Goal: Information Seeking & Learning: Learn about a topic

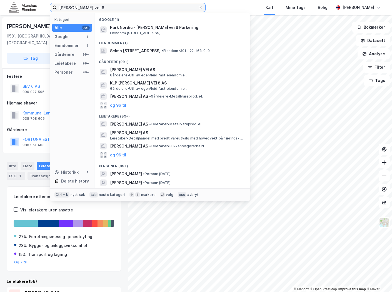
drag, startPoint x: 131, startPoint y: 6, endPoint x: -18, endPoint y: 16, distance: 149.5
click at [0, 16] on html "[PERSON_NAME] vei 6 Kategori Alle 99+ Google 1 Eiendommer 1 Gårdeiere 99+ Leiet…" at bounding box center [196, 146] width 392 height 292
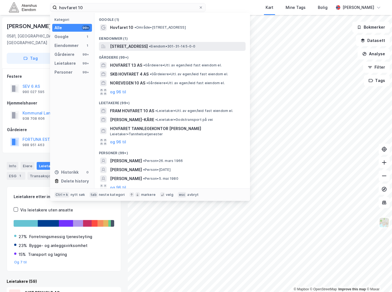
click at [142, 46] on span "[STREET_ADDRESS]" at bounding box center [129, 46] width 38 height 7
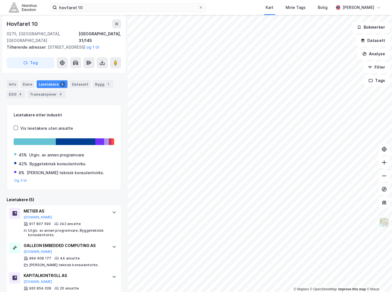
scroll to position [31, 0]
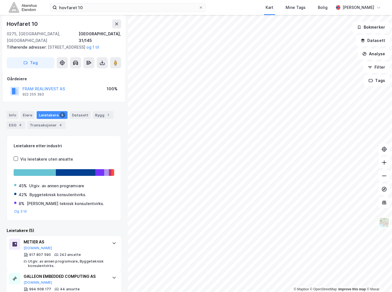
click at [150, 1] on div "hovfaret 10 Kart Mine Tags Bolig [PERSON_NAME]" at bounding box center [196, 7] width 392 height 15
click at [149, 2] on div "hovfaret 10 Kart Mine Tags Bolig [PERSON_NAME]" at bounding box center [196, 7] width 392 height 15
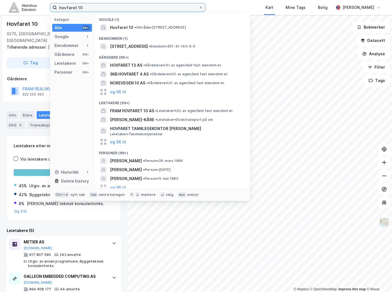
click at [142, 5] on input "hovfaret 10" at bounding box center [128, 7] width 142 height 8
paste input "[STREET_ADDRESS]"
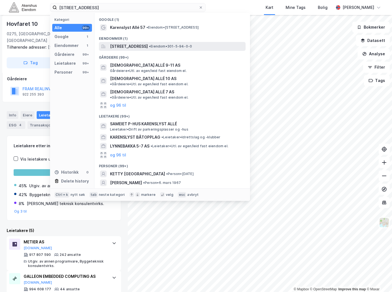
click at [144, 46] on span "[STREET_ADDRESS]" at bounding box center [129, 46] width 38 height 7
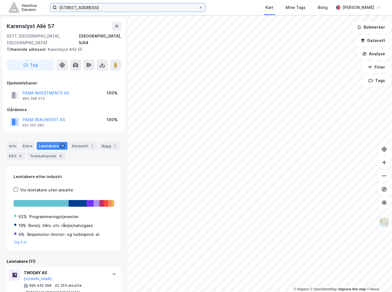
click at [114, 8] on input "[STREET_ADDRESS]" at bounding box center [128, 7] width 142 height 8
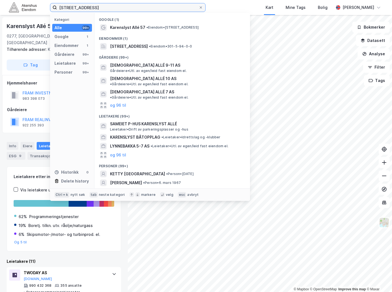
click at [114, 8] on input "[STREET_ADDRESS]" at bounding box center [128, 7] width 142 height 8
paste input "[STREET_ADDRESS]"
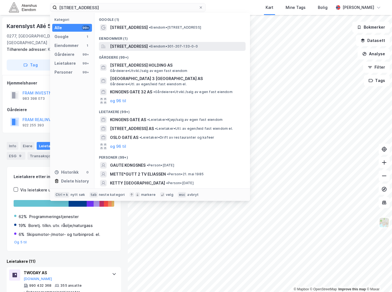
click at [145, 46] on span "[STREET_ADDRESS]" at bounding box center [129, 46] width 38 height 7
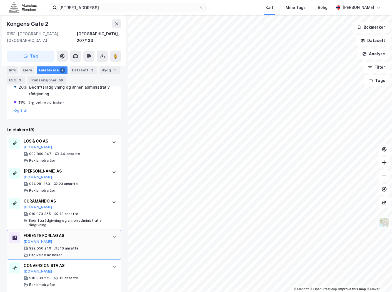
scroll to position [154, 0]
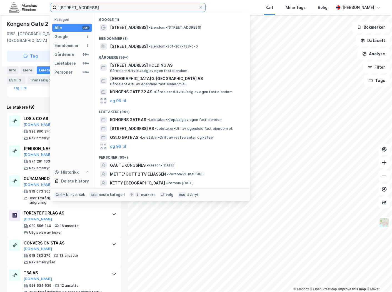
click at [139, 9] on input "[STREET_ADDRESS]" at bounding box center [128, 7] width 142 height 8
click at [138, 9] on input "[STREET_ADDRESS]" at bounding box center [128, 7] width 142 height 8
click at [135, 6] on input "[STREET_ADDRESS]" at bounding box center [128, 7] width 142 height 8
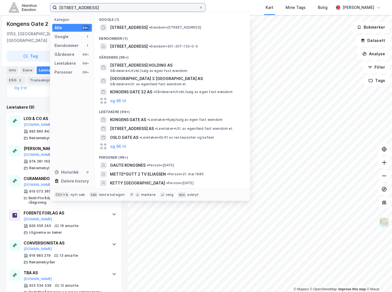
click at [135, 6] on input "[STREET_ADDRESS]" at bounding box center [128, 7] width 142 height 8
paste input "Arnstein [STREET_ADDRESS]"
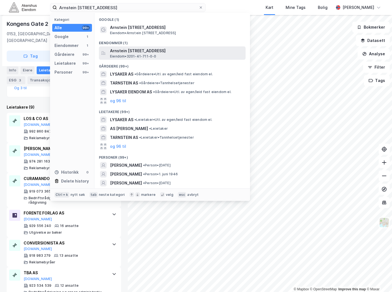
click at [154, 50] on span "Arnstein [STREET_ADDRESS]" at bounding box center [176, 51] width 133 height 7
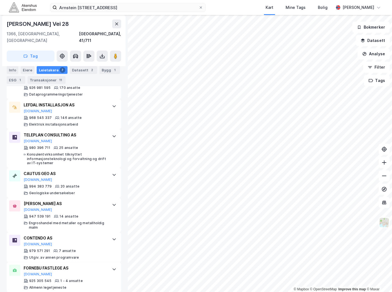
scroll to position [218, 0]
click at [145, 4] on input "Arnstein [STREET_ADDRESS]" at bounding box center [128, 7] width 142 height 8
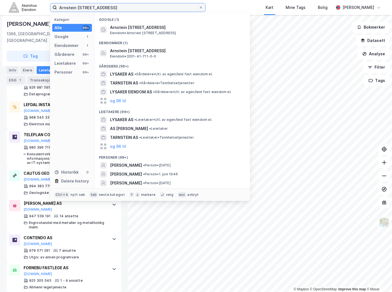
click at [145, 4] on input "Arnstein [STREET_ADDRESS]" at bounding box center [128, 7] width 142 height 8
paste input "[STREET_ADDRESS]"
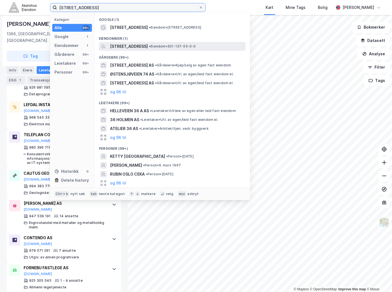
type input "[STREET_ADDRESS]"
click at [148, 44] on span "[STREET_ADDRESS]" at bounding box center [129, 46] width 38 height 7
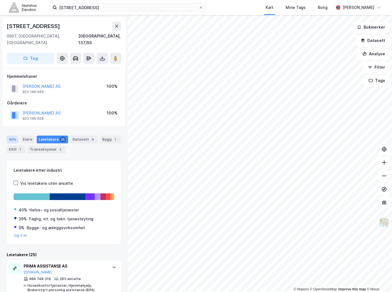
click at [12, 136] on div "Info" at bounding box center [13, 140] width 12 height 8
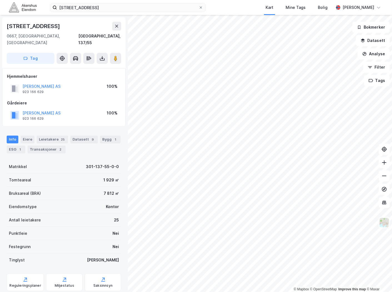
scroll to position [66, 0]
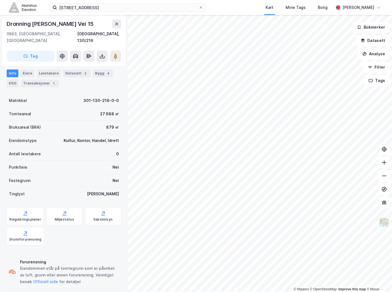
scroll to position [66, 0]
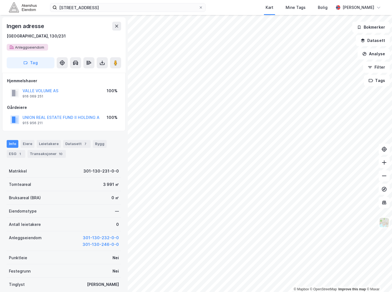
scroll to position [66, 0]
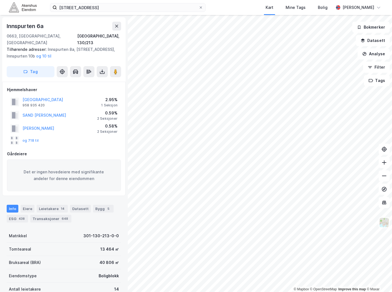
scroll to position [66, 0]
